Goal: Task Accomplishment & Management: Complete application form

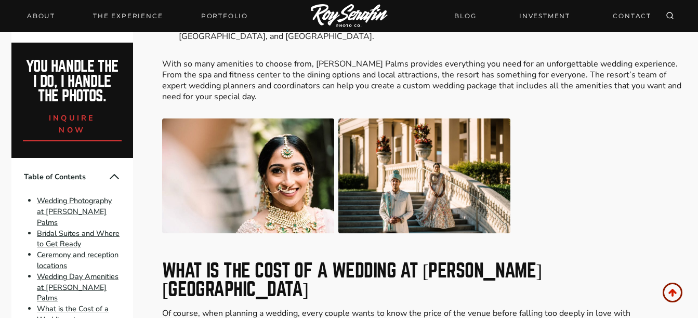
scroll to position [3328, 0]
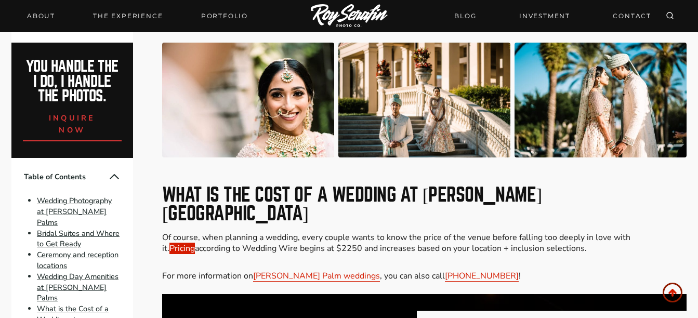
click at [195, 243] on link "Pricing" at bounding box center [182, 248] width 25 height 11
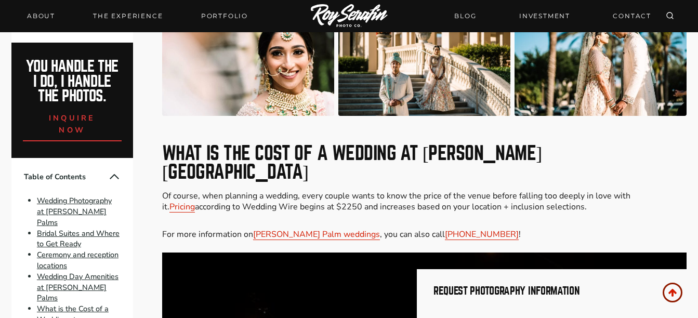
scroll to position [3380, 0]
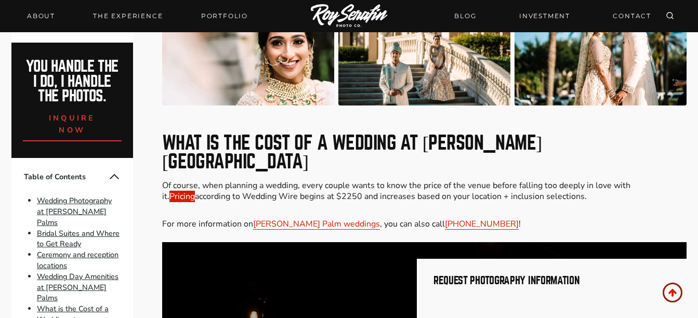
click at [195, 191] on link "Pricing" at bounding box center [182, 196] width 25 height 11
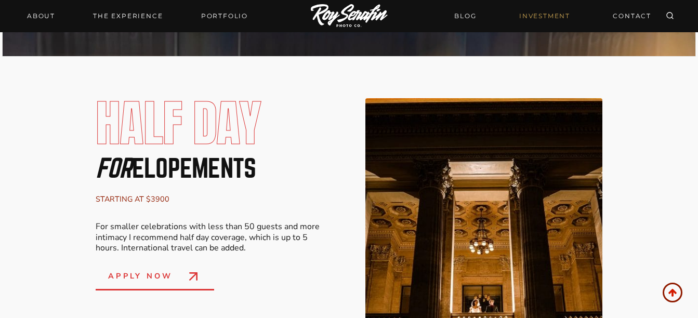
scroll to position [832, 0]
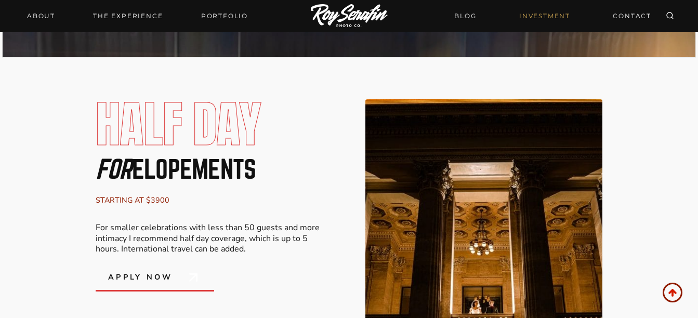
click at [120, 283] on span "apply now" at bounding box center [140, 277] width 65 height 12
click at [135, 279] on span "apply now" at bounding box center [140, 277] width 65 height 12
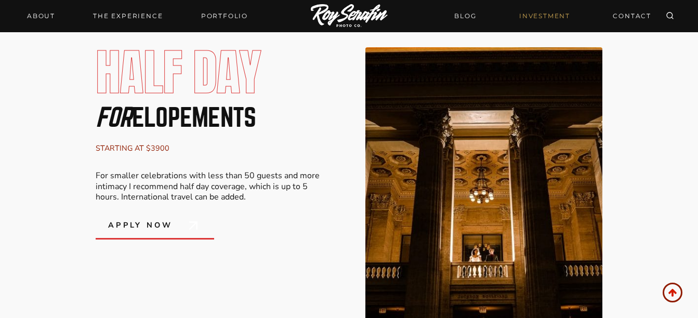
click at [192, 229] on line at bounding box center [193, 225] width 7 height 7
click at [179, 194] on p "For smaller celebrations with less than 50 guests and more intimacy I recommend…" at bounding box center [214, 187] width 237 height 32
click at [140, 228] on span "apply now" at bounding box center [140, 225] width 65 height 12
click at [189, 229] on icon at bounding box center [193, 225] width 17 height 17
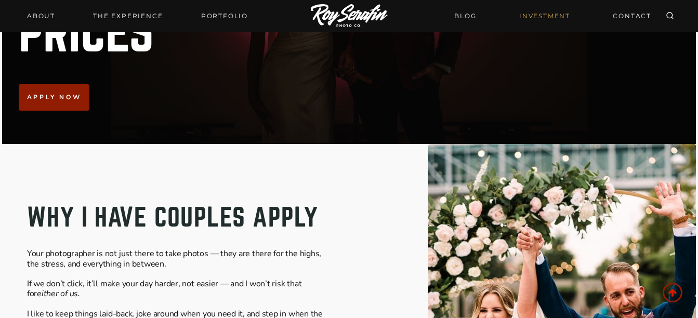
scroll to position [52, 0]
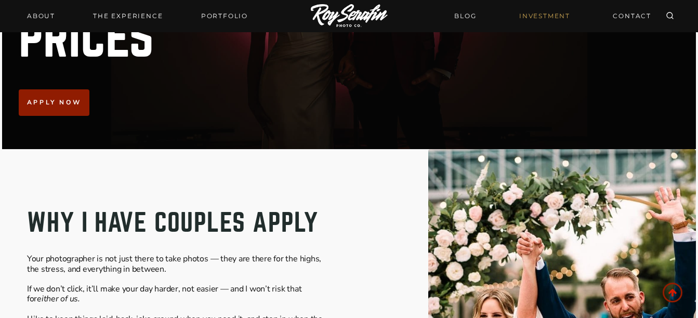
scroll to position [208, 0]
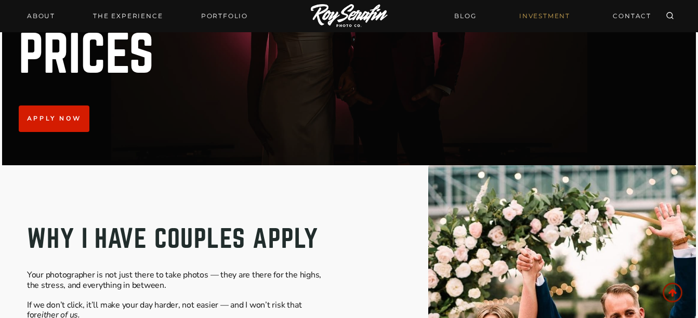
click at [45, 122] on span "Apply now" at bounding box center [54, 119] width 54 height 10
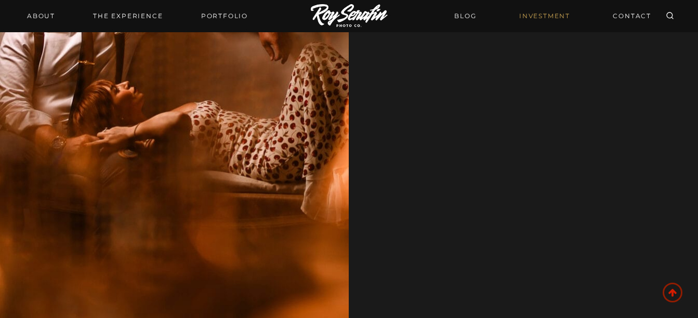
scroll to position [2694, 0]
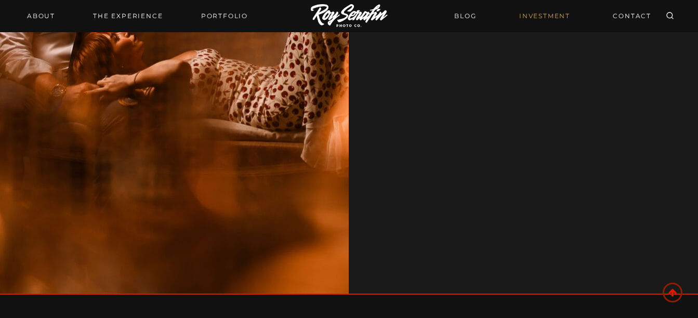
scroll to position [208, 0]
